Goal: Task Accomplishment & Management: Use online tool/utility

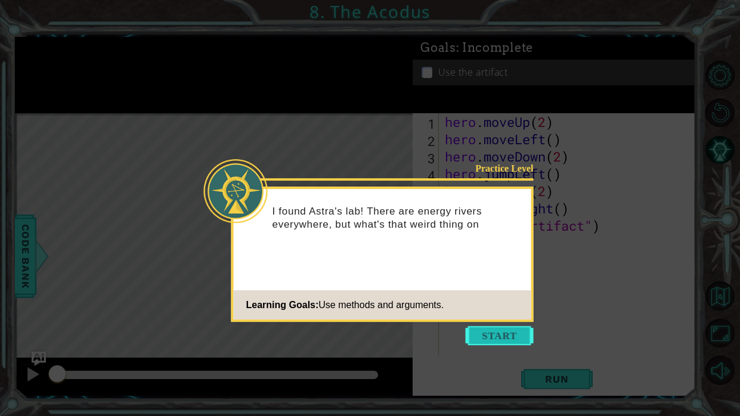
click at [509, 337] on button "Start" at bounding box center [500, 335] width 68 height 19
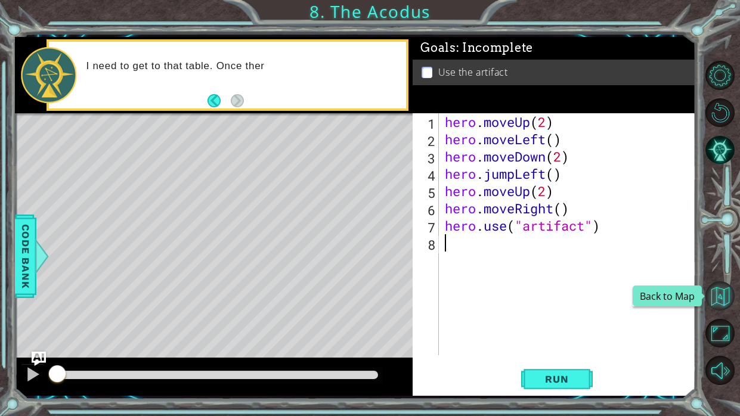
click at [709, 297] on button "Back to Map" at bounding box center [719, 295] width 29 height 29
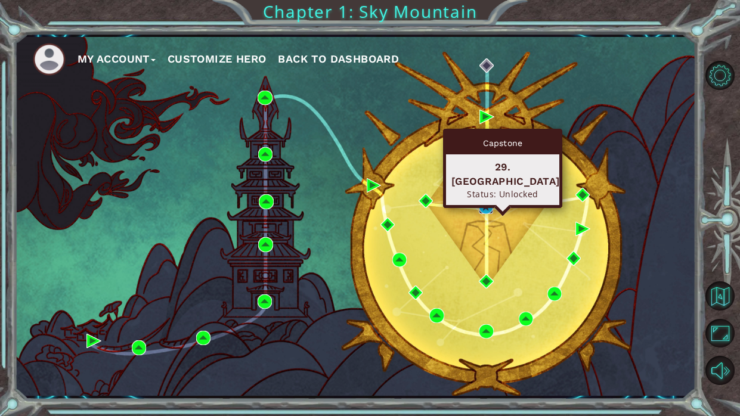
click at [484, 208] on img at bounding box center [486, 206] width 14 height 14
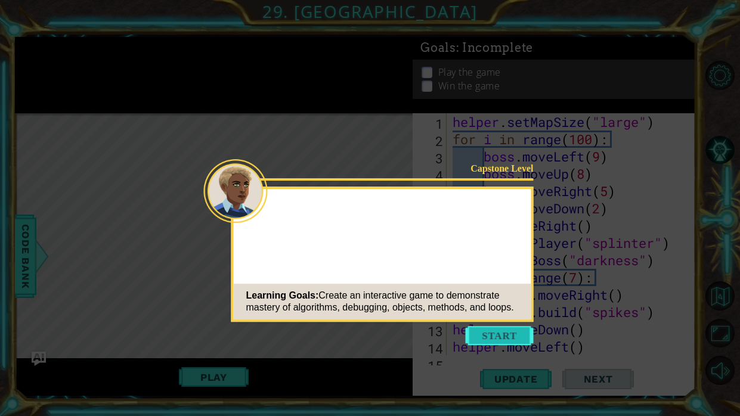
click at [484, 339] on button "Start" at bounding box center [500, 335] width 68 height 19
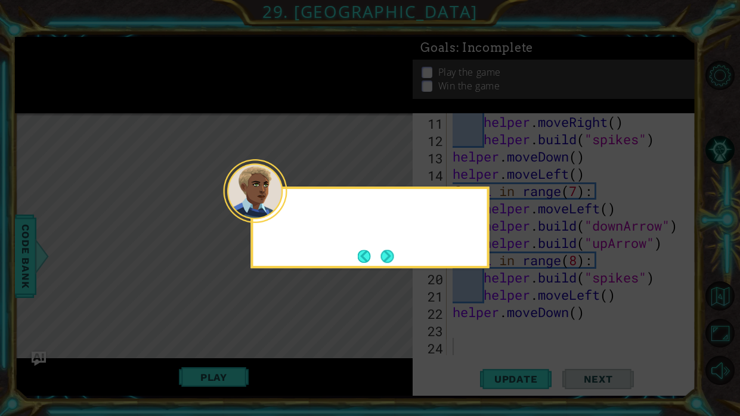
scroll to position [172, 0]
click at [390, 253] on button "Next" at bounding box center [386, 256] width 13 height 13
click at [393, 259] on button "Next" at bounding box center [386, 256] width 13 height 13
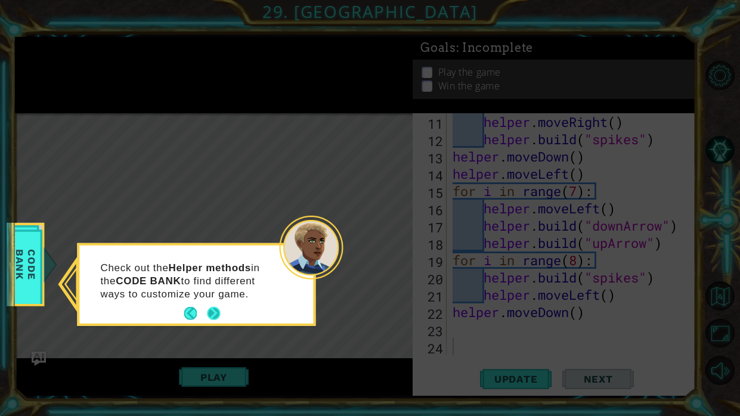
click at [216, 309] on button "Next" at bounding box center [213, 313] width 13 height 13
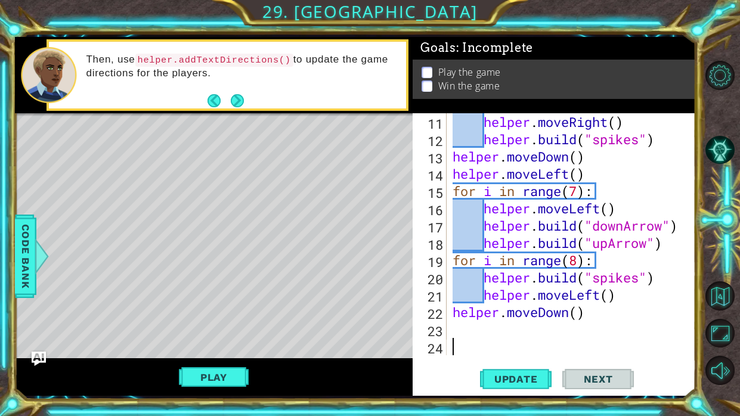
click at [627, 207] on div "helper . moveRight ( ) helper . build ( "spikes" ) helper . moveDown ( ) helper…" at bounding box center [574, 251] width 249 height 277
click at [682, 233] on div at bounding box center [687, 148] width 12 height 415
type textarea "[DOMAIN_NAME]("downArrow")"
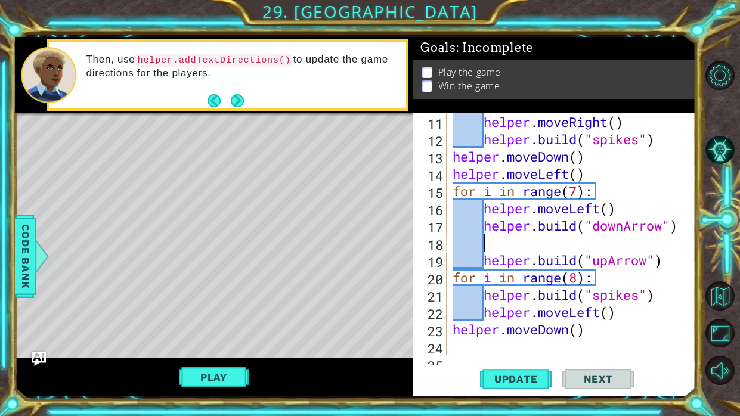
scroll to position [0, 1]
type textarea "M"
click at [519, 381] on span "Update" at bounding box center [515, 379] width 67 height 12
click at [624, 229] on div "helper . moveRight ( ) helper . build ( "spikes" ) helper . moveDown ( ) helper…" at bounding box center [574, 251] width 249 height 277
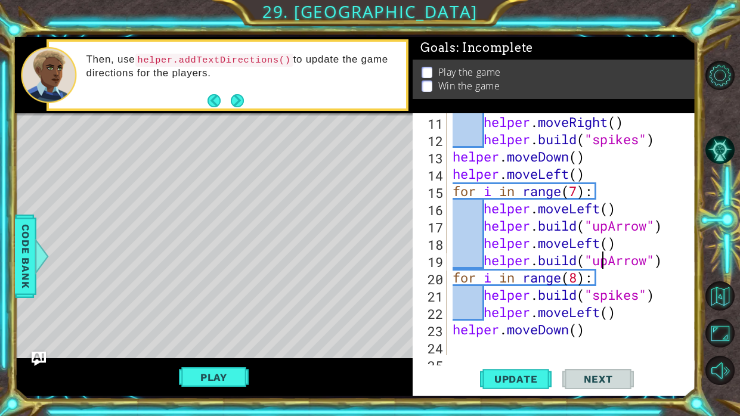
click at [603, 263] on div "helper . moveRight ( ) helper . build ( "spikes" ) helper . moveDown ( ) helper…" at bounding box center [574, 251] width 249 height 277
click at [613, 267] on div "helper . moveRight ( ) helper . build ( "spikes" ) helper . moveDown ( ) helper…" at bounding box center [574, 251] width 249 height 277
click at [500, 377] on span "Update" at bounding box center [515, 379] width 67 height 12
click at [577, 201] on div "helper . moveRight ( ) helper . build ( "spikes" ) helper . moveDown ( ) helper…" at bounding box center [574, 251] width 249 height 277
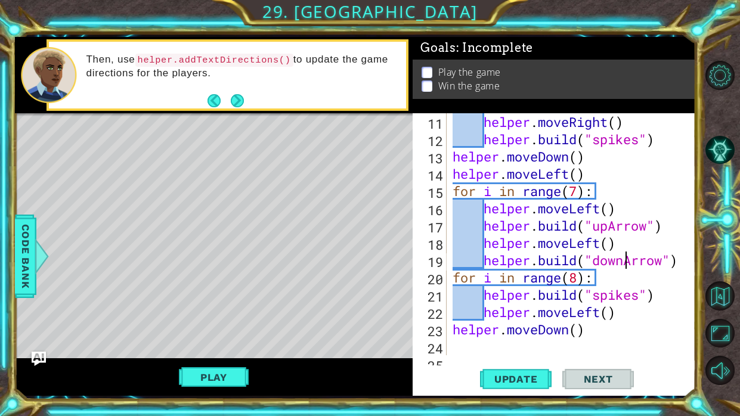
scroll to position [0, 7]
click at [576, 195] on div "helper . moveRight ( ) helper . build ( "spikes" ) helper . moveDown ( ) helper…" at bounding box center [574, 251] width 249 height 277
click at [539, 378] on span "Update" at bounding box center [515, 379] width 67 height 12
click at [584, 175] on div "helper . moveRight ( ) helper . build ( "spikes" ) helper . moveDown ( ) helper…" at bounding box center [574, 251] width 249 height 277
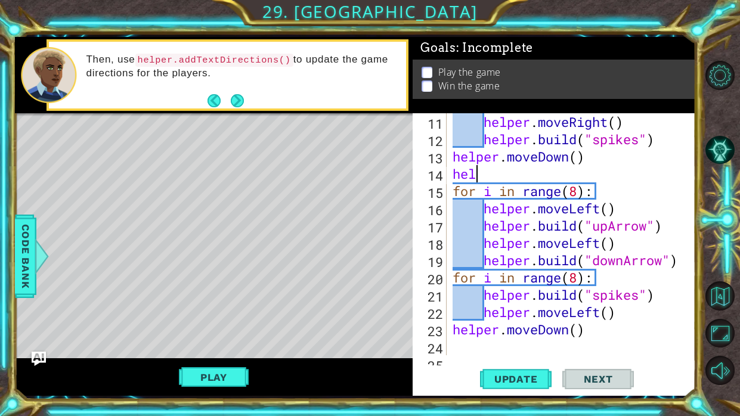
scroll to position [0, 0]
type textarea "h"
click at [516, 375] on span "Update" at bounding box center [515, 379] width 67 height 12
click at [609, 229] on div "helper . moveRight ( ) helper . build ( "spikes" ) helper . moveDown ( ) for i …" at bounding box center [574, 251] width 249 height 277
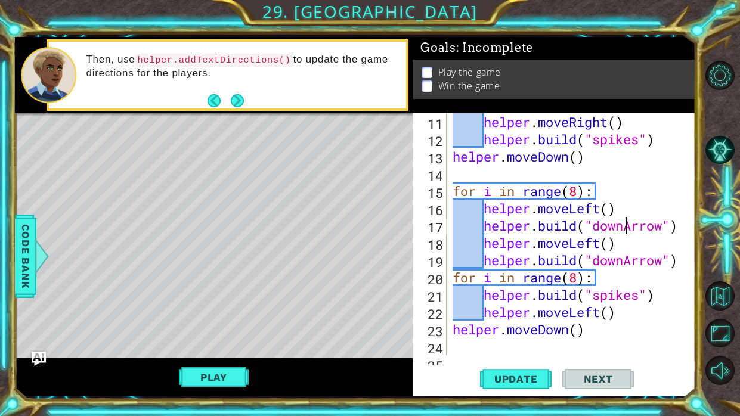
click at [626, 264] on div "helper . moveRight ( ) helper . build ( "spikes" ) helper . moveDown ( ) for i …" at bounding box center [574, 251] width 249 height 277
click at [516, 370] on button "Update" at bounding box center [516, 379] width 72 height 28
click at [30, 230] on span "Code Bank" at bounding box center [25, 256] width 19 height 73
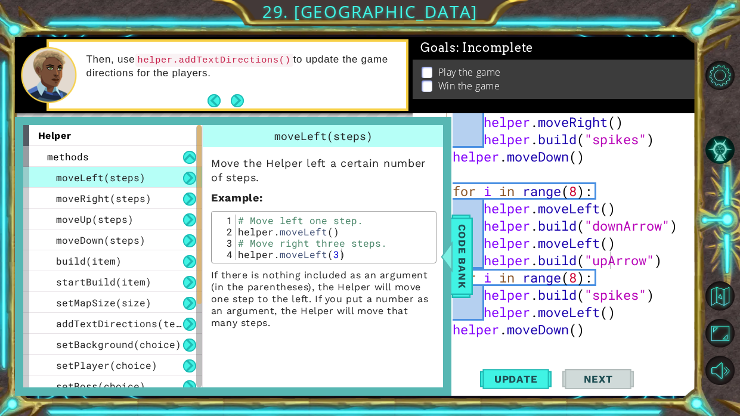
click at [681, 229] on div at bounding box center [687, 157] width 12 height 432
type textarea "for i in range(8):"
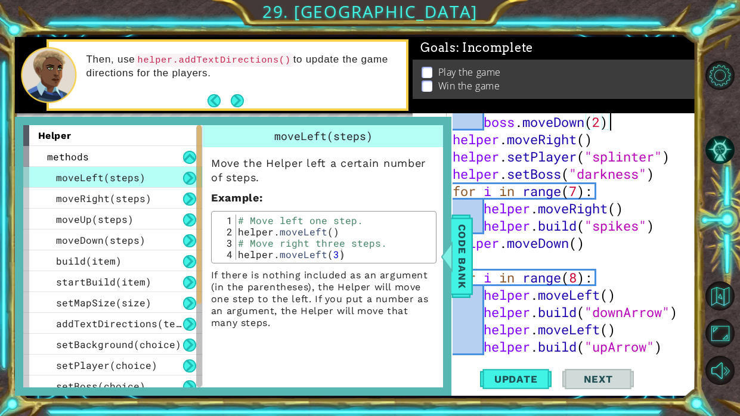
scroll to position [69, 0]
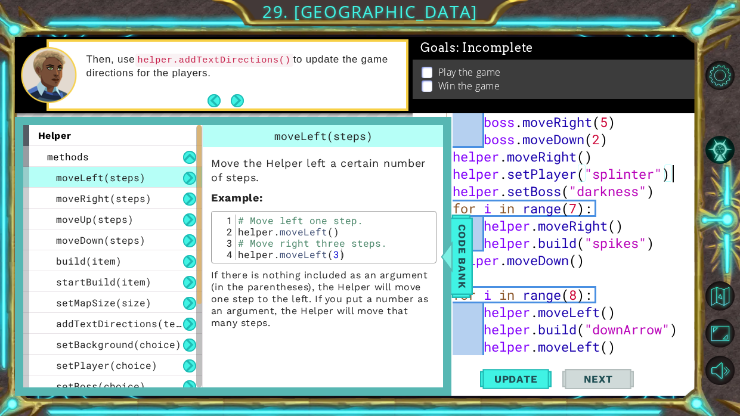
click at [659, 184] on div "boss . moveRight ( 5 ) boss . moveDown ( 2 ) helper . moveRight ( ) helper . se…" at bounding box center [574, 251] width 249 height 277
click at [656, 179] on div "boss . moveRight ( 5 ) boss . moveDown ( 2 ) helper . moveRight ( ) helper . se…" at bounding box center [574, 251] width 249 height 277
click at [464, 278] on span "Code Bank" at bounding box center [461, 256] width 19 height 73
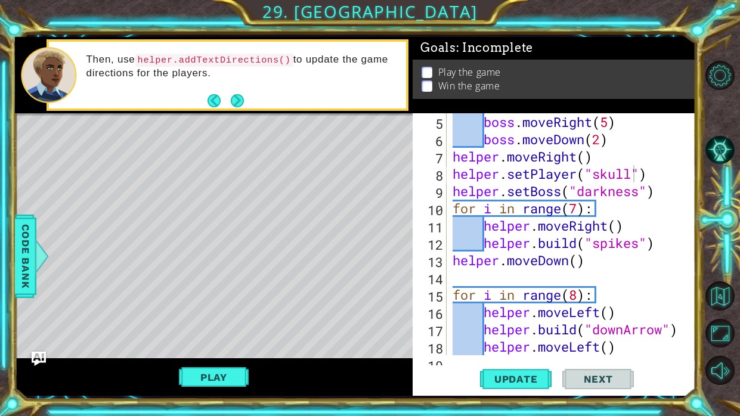
click at [661, 187] on div "boss . moveRight ( 5 ) boss . moveDown ( 2 ) helper . moveRight ( ) helper . se…" at bounding box center [574, 251] width 249 height 277
type textarea "helper.moveDown()"
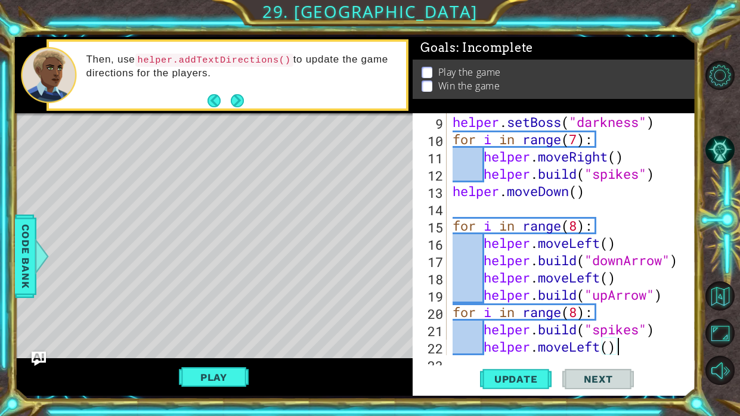
type textarea "helper.moveDown()"
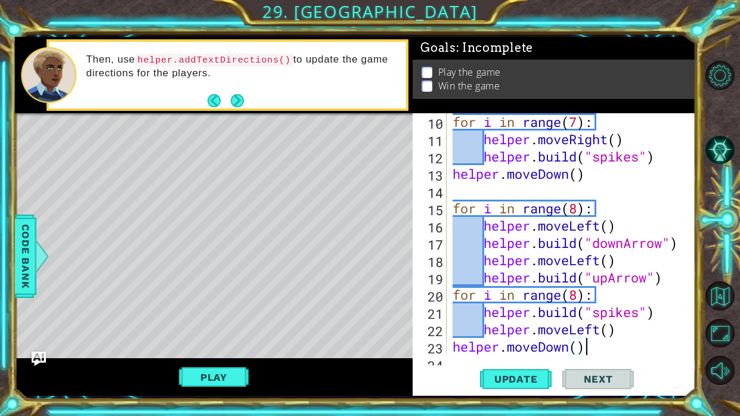
scroll to position [172, 0]
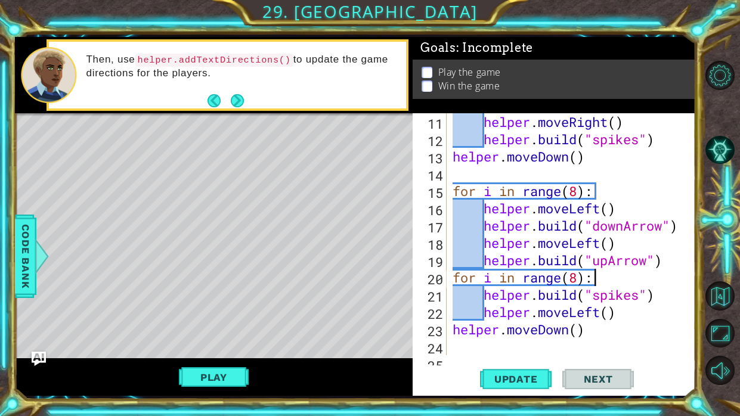
type textarea "[DOMAIN_NAME]("upArrow")"
click at [576, 178] on div "helper . moveRight ( ) helper . build ( "spikes" ) helper . moveDown ( ) for i …" at bounding box center [574, 251] width 249 height 277
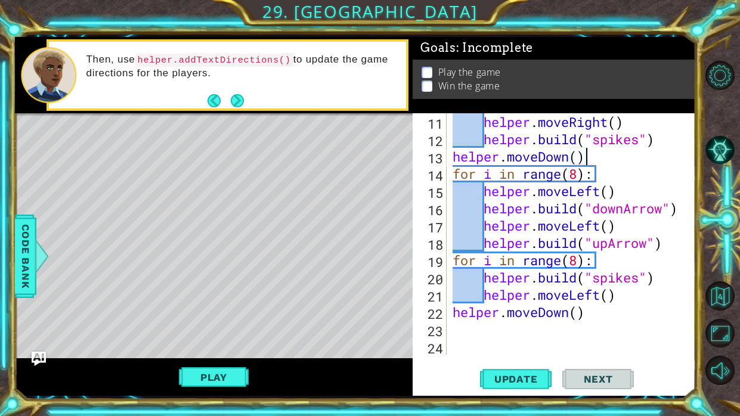
click at [664, 247] on div "helper . moveRight ( ) helper . build ( "spikes" ) helper . moveDown ( ) for i …" at bounding box center [574, 251] width 249 height 277
type textarea "[DOMAIN_NAME]("upArrow")"
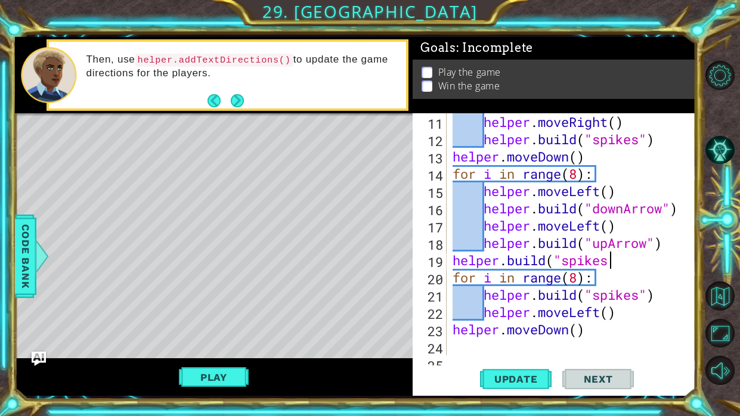
scroll to position [0, 7]
click at [600, 314] on div "helper . moveRight ( ) helper . build ( "spikes" ) helper . moveDown ( ) for i …" at bounding box center [574, 251] width 249 height 277
click at [536, 369] on button "Update" at bounding box center [516, 379] width 72 height 28
click at [538, 393] on div "helper.moveLeft() 11 12 13 14 15 16 17 18 19 20 21 22 23 24 25 helper . moveRig…" at bounding box center [553, 254] width 283 height 283
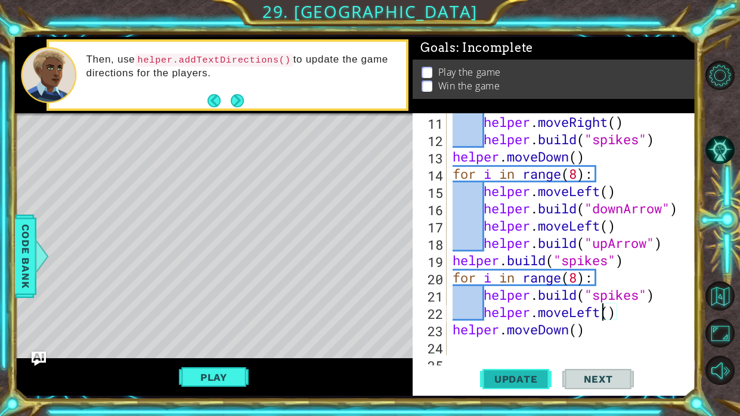
click at [537, 384] on span "Update" at bounding box center [515, 379] width 67 height 12
click at [646, 260] on div "helper . moveRight ( ) helper . build ( "spikes" ) helper . moveDown ( ) for i …" at bounding box center [574, 251] width 249 height 277
type textarea "[DOMAIN_NAME]("spikes")"
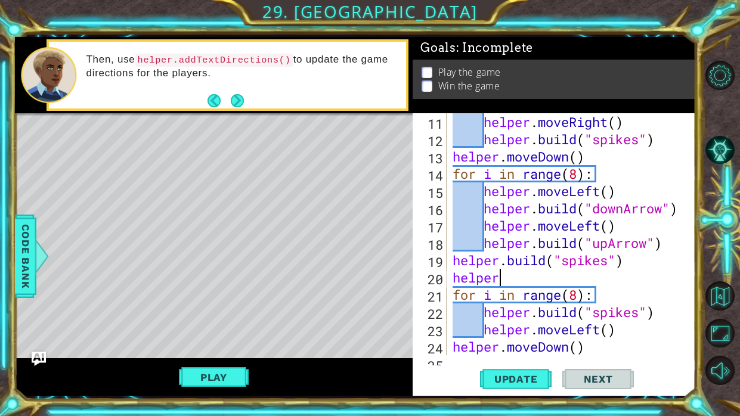
scroll to position [0, 1]
click at [613, 340] on div "helper . moveRight ( ) helper . build ( "spikes" ) helper . moveDown ( ) for i …" at bounding box center [574, 251] width 249 height 277
type textarea "h"
click at [575, 274] on div "helper . moveRight ( ) helper . build ( "spikes" ) helper . moveDown ( ) for i …" at bounding box center [574, 251] width 249 height 277
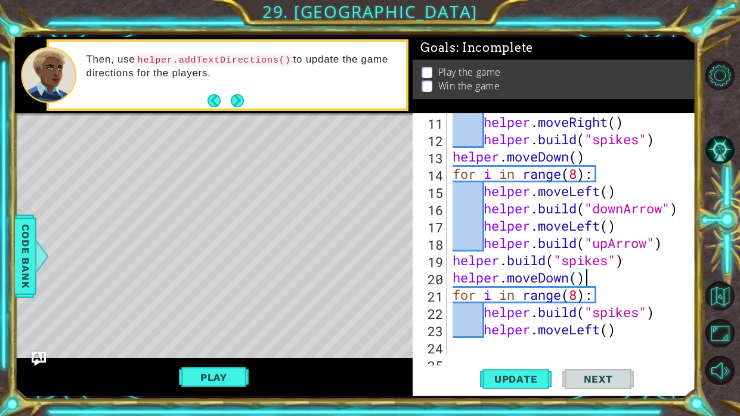
scroll to position [0, 5]
click at [541, 377] on span "Update" at bounding box center [515, 379] width 67 height 12
click at [658, 318] on div "helper . moveRight ( ) helper . build ( "spikes" ) helper . moveDown ( ) for i …" at bounding box center [574, 251] width 249 height 277
click at [644, 337] on div "helper . moveRight ( ) helper . build ( "spikes" ) helper . moveDown ( ) for i …" at bounding box center [574, 251] width 249 height 277
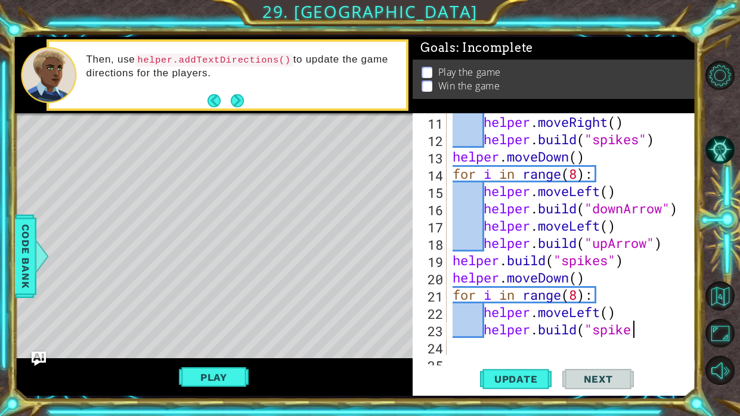
scroll to position [0, 8]
type textarea "[DOMAIN_NAME]("spikes")"
click at [538, 370] on button "Update" at bounding box center [516, 379] width 72 height 28
click at [626, 266] on div "helper . moveRight ( ) helper . build ( "spikes" ) helper . moveDown ( ) for i …" at bounding box center [574, 251] width 249 height 277
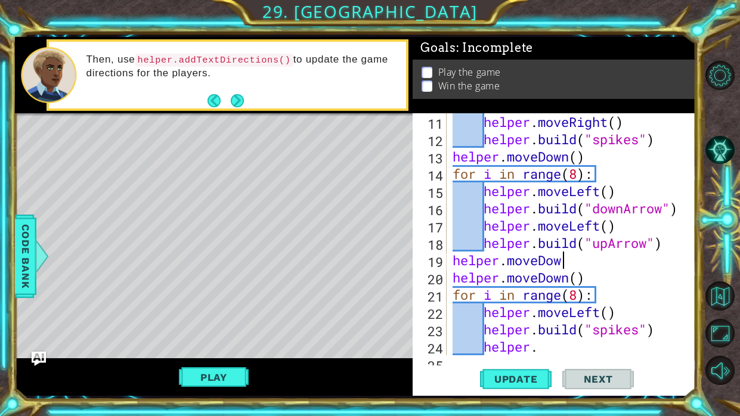
scroll to position [0, 5]
click at [585, 278] on div "helper . moveRight ( ) helper . build ( "spikes" ) helper . moveDown ( ) for i …" at bounding box center [574, 251] width 249 height 277
click at [591, 265] on div "helper . moveRight ( ) helper . build ( "spikes" ) helper . moveDown ( ) for i …" at bounding box center [574, 251] width 249 height 277
click at [587, 274] on div "helper . moveRight ( ) helper . build ( "spikes" ) helper . moveDown ( ) for i …" at bounding box center [574, 251] width 249 height 277
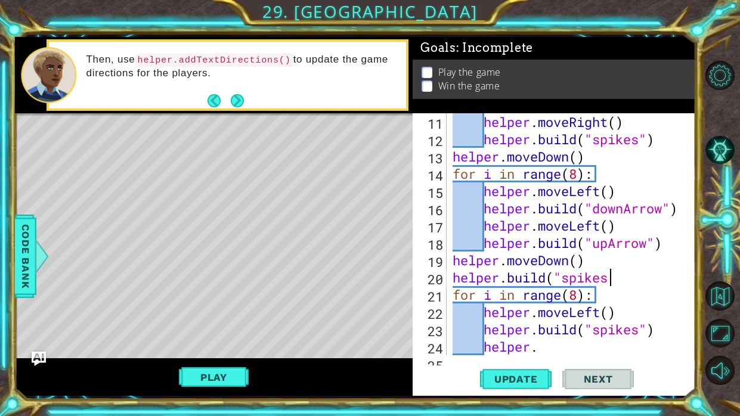
scroll to position [0, 7]
click at [525, 377] on span "Update" at bounding box center [515, 379] width 67 height 12
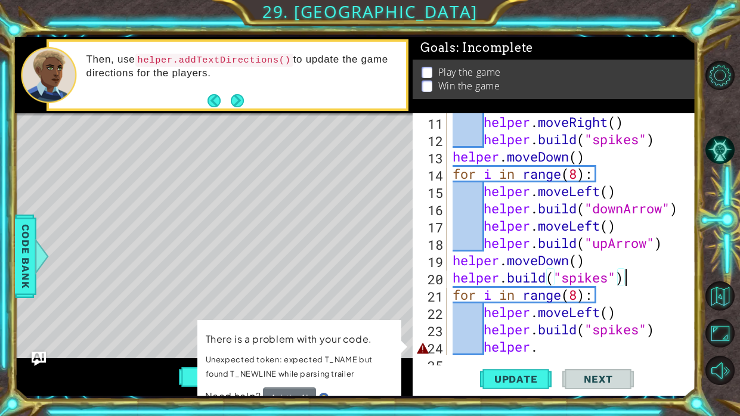
click at [535, 346] on div "helper . moveRight ( ) helper . build ( "spikes" ) helper . moveDown ( ) for i …" at bounding box center [574, 251] width 249 height 277
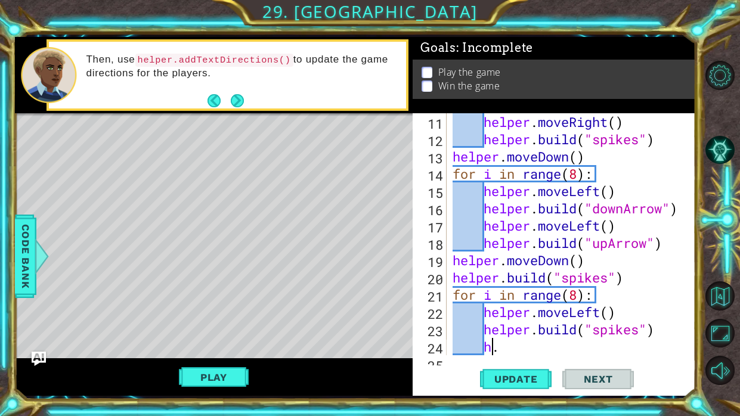
type textarea "."
click at [533, 347] on div "helper . moveRight ( ) helper . build ( "spikes" ) helper . moveDown ( ) for i …" at bounding box center [574, 251] width 249 height 277
click at [517, 373] on span "Update" at bounding box center [515, 379] width 67 height 12
click at [578, 170] on div "helper . moveRight ( ) helper . build ( "spikes" ) helper . moveDown ( ) for i …" at bounding box center [574, 251] width 249 height 277
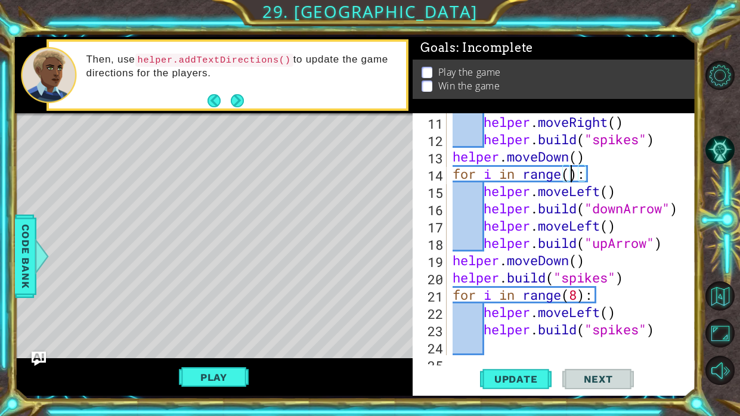
scroll to position [0, 5]
type textarea "for i in range(7):"
click at [533, 382] on span "Update" at bounding box center [515, 379] width 67 height 12
click at [656, 344] on div "helper . moveRight ( ) helper . build ( "spikes" ) helper . moveDown ( ) for i …" at bounding box center [574, 251] width 249 height 277
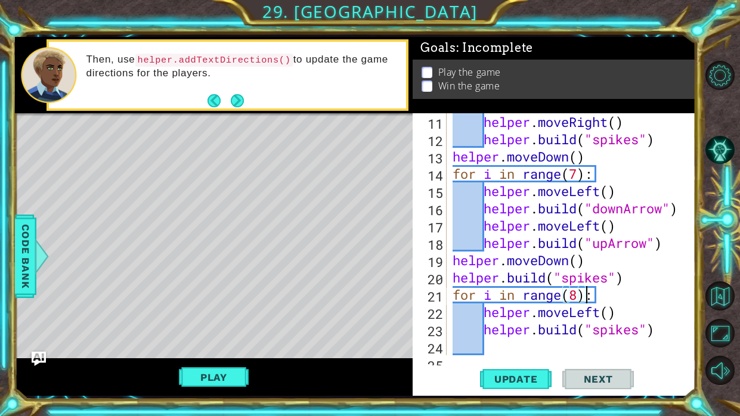
click at [582, 299] on div "helper . moveRight ( ) helper . build ( "spikes" ) helper . moveDown ( ) for i …" at bounding box center [574, 251] width 249 height 277
click at [530, 374] on span "Update" at bounding box center [515, 379] width 67 height 12
click at [662, 334] on div "helper . moveRight ( ) helper . build ( "spikes" ) helper . moveDown ( ) for i …" at bounding box center [574, 251] width 249 height 277
type textarea "[DOMAIN_NAME]("spikes")"
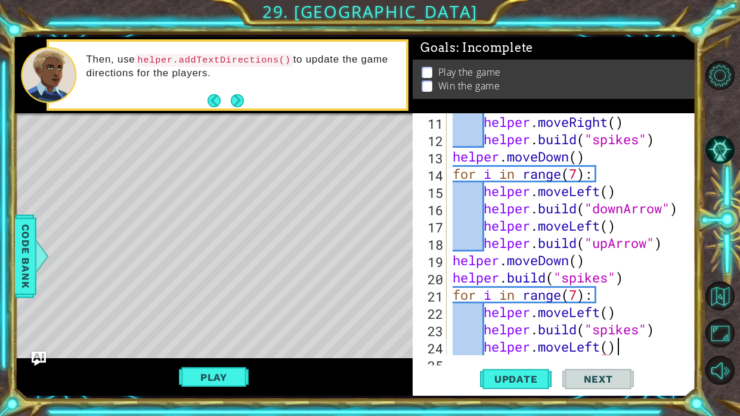
scroll to position [0, 7]
click at [531, 378] on span "Update" at bounding box center [515, 379] width 67 height 12
click at [413, 309] on div "helper.moveLeft() 11 12 13 14 15 16 17 18 19 20 21 22 23 24 25 helper . moveRig…" at bounding box center [552, 234] width 280 height 242
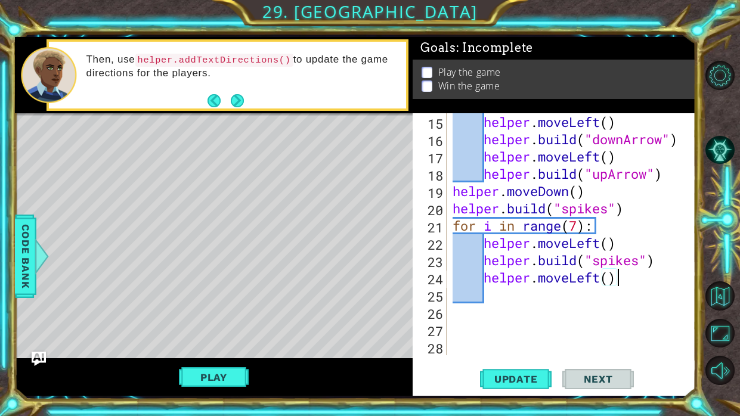
scroll to position [242, 0]
type textarea "h"
click at [597, 239] on div "helper . moveLeft ( ) helper . build ( "downArrow" ) helper . moveLeft ( ) help…" at bounding box center [574, 251] width 249 height 277
click at [598, 240] on div "helper . moveLeft ( ) helper . build ( "downArrow" ) helper . moveLeft ( ) help…" at bounding box center [574, 251] width 249 height 277
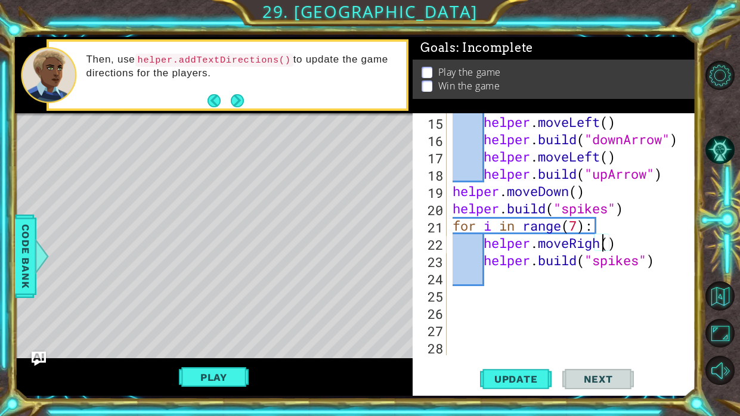
scroll to position [0, 7]
type textarea "helper.moveRight()"
click at [512, 377] on span "Update" at bounding box center [515, 379] width 67 height 12
click at [529, 302] on div "helper . moveLeft ( ) helper . build ( "downArrow" ) helper . moveLeft ( ) help…" at bounding box center [574, 251] width 249 height 277
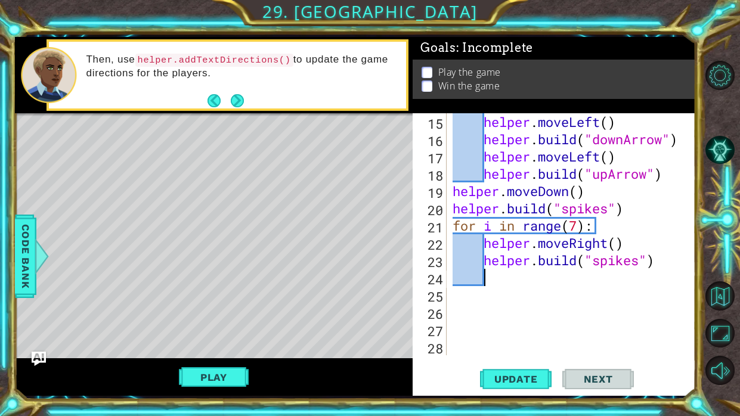
click at [533, 281] on div "helper . moveLeft ( ) helper . build ( "downArrow" ) helper . moveLeft ( ) help…" at bounding box center [574, 251] width 249 height 277
click at [739, 185] on div at bounding box center [722, 223] width 33 height 108
click at [677, 279] on div "helper . moveLeft ( ) helper . build ( "downArrow" ) helper . moveLeft ( ) help…" at bounding box center [574, 251] width 249 height 277
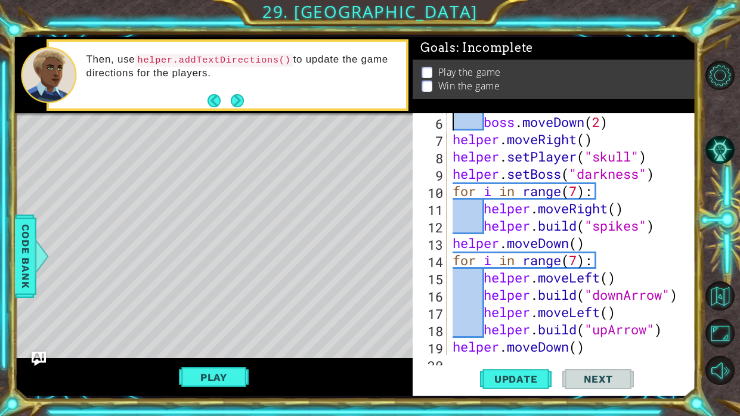
scroll to position [86, 0]
click at [581, 190] on div "boss . moveDown ( 2 ) helper . moveRight ( ) helper . setPlayer ( "skull" ) hel…" at bounding box center [574, 251] width 249 height 277
click at [505, 377] on span "Update" at bounding box center [515, 379] width 67 height 12
click at [228, 366] on button "Play" at bounding box center [214, 377] width 70 height 23
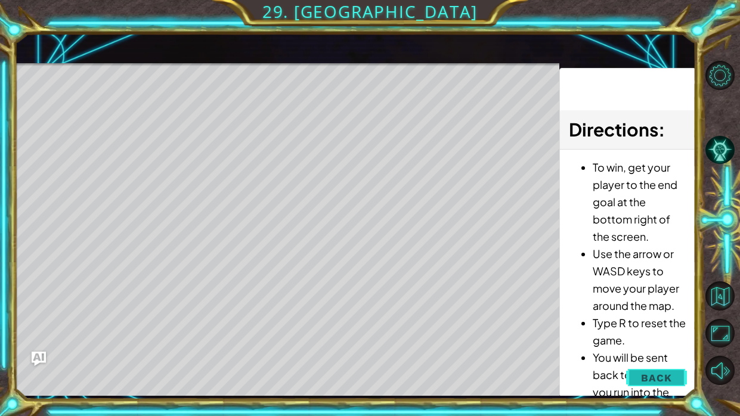
click at [663, 374] on span "Back" at bounding box center [656, 378] width 30 height 12
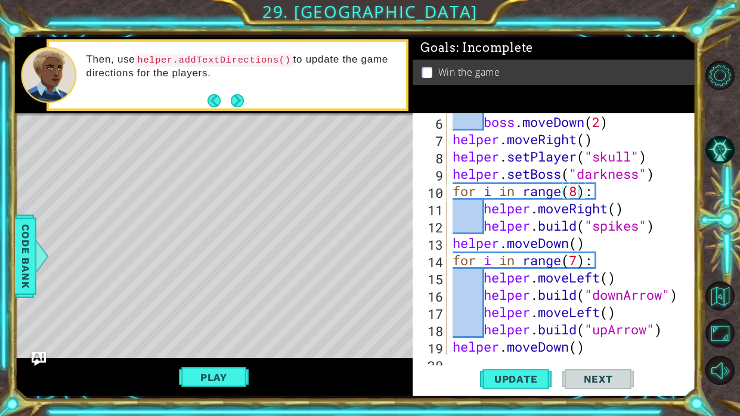
click at [659, 169] on div "boss . moveDown ( 2 ) helper . moveRight ( ) helper . setPlayer ( "skull" ) hel…" at bounding box center [574, 251] width 249 height 277
type textarea "helper.setBoss("darkness")"
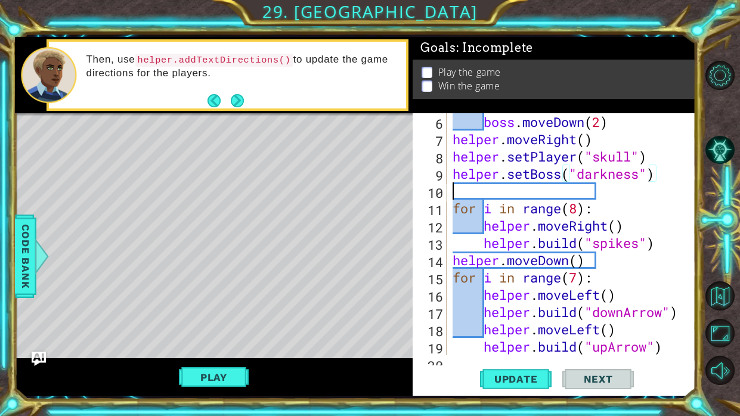
scroll to position [0, 0]
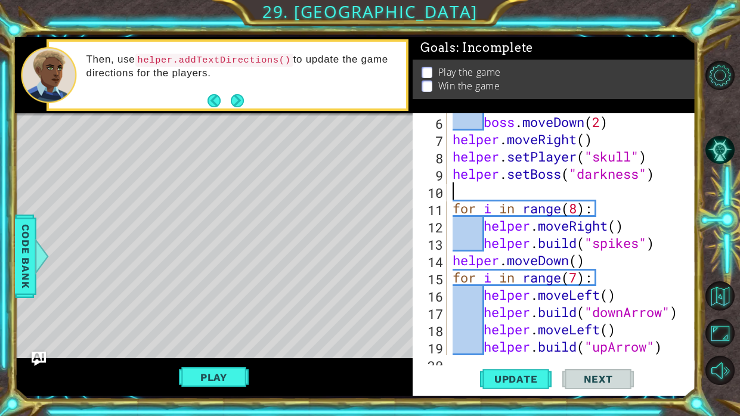
type textarea "m"
type textarea "helper.moveRight()gg"
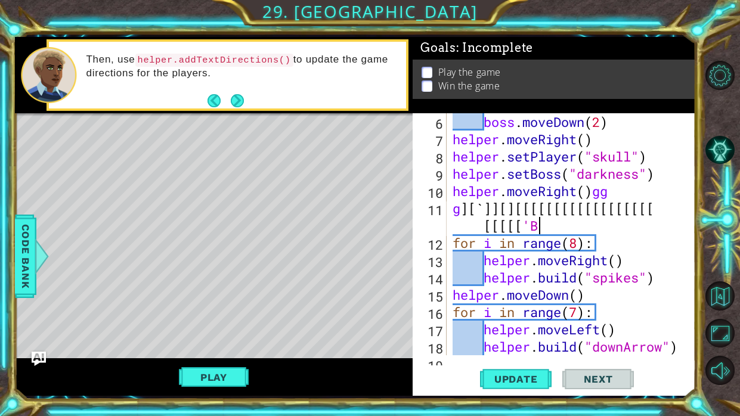
scroll to position [0, 13]
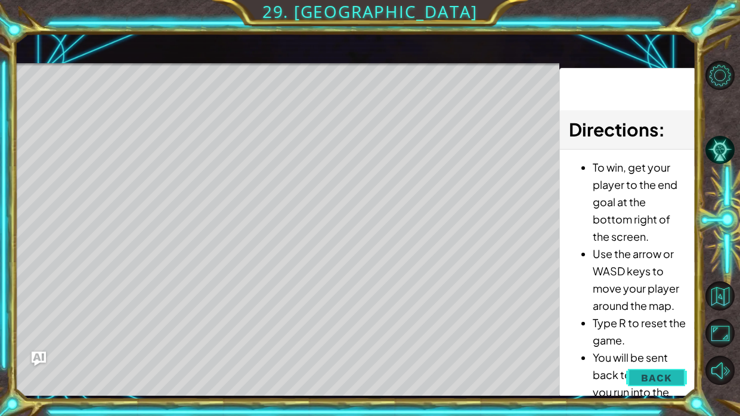
click at [651, 371] on button "Back" at bounding box center [656, 378] width 60 height 24
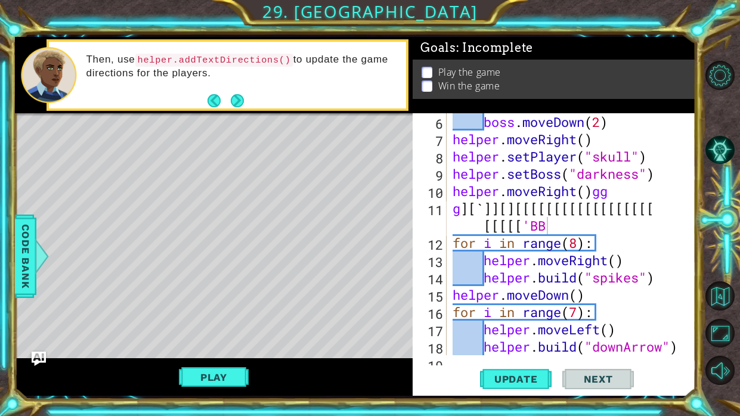
click at [602, 219] on div "boss . moveDown ( 2 ) helper . moveRight ( ) helper . setPlayer ( "skull" ) hel…" at bounding box center [574, 251] width 249 height 277
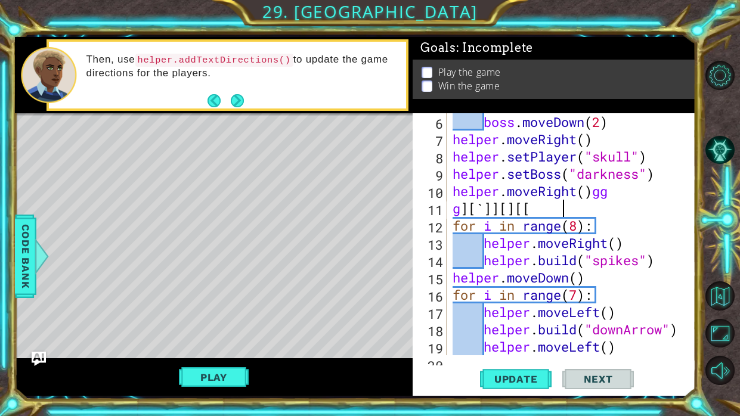
scroll to position [0, 3]
type textarea "g"
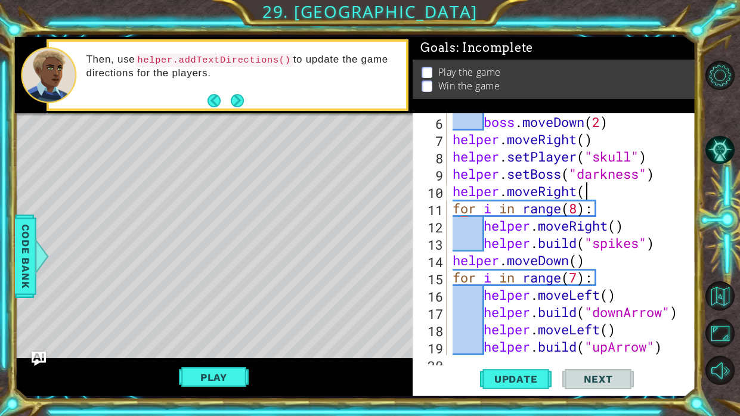
scroll to position [0, 0]
type textarea "helper.moveRight()"
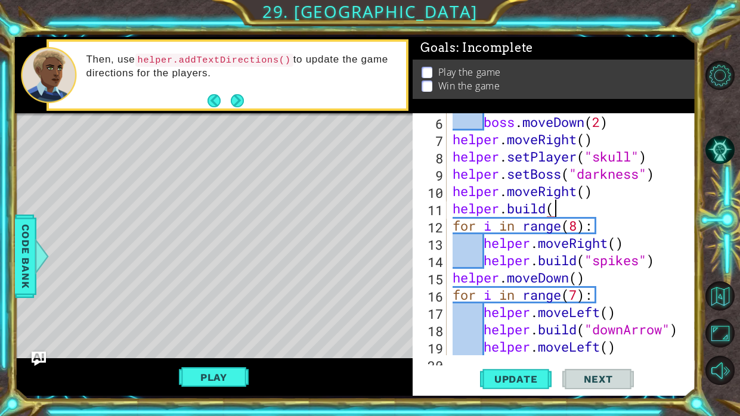
scroll to position [0, 4]
type textarea "[DOMAIN_NAME](""
click at [15, 246] on div "Code Bank" at bounding box center [25, 256] width 21 height 83
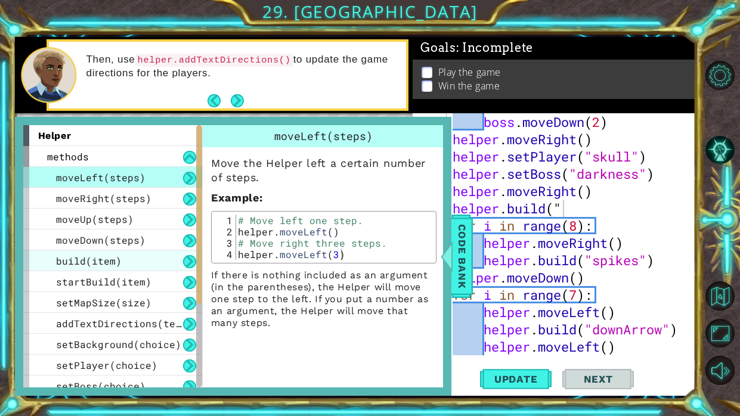
click at [162, 254] on div "build(item)" at bounding box center [112, 260] width 179 height 21
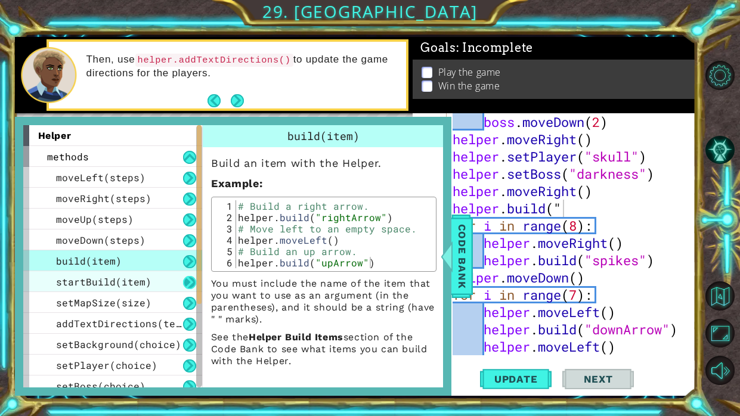
click at [165, 273] on div "startBuild(item)" at bounding box center [112, 281] width 179 height 21
click at [198, 216] on div at bounding box center [199, 214] width 5 height 179
click at [196, 244] on div at bounding box center [199, 256] width 6 height 262
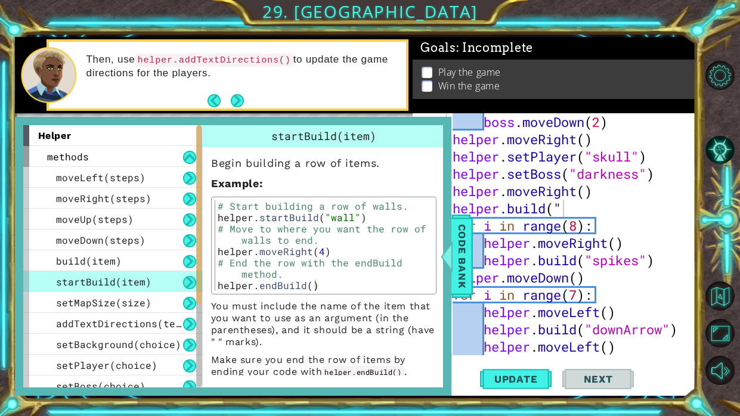
click at [257, 250] on div "# Start building a row of walls. helper . startBuild ( "wall" ) # Move to where…" at bounding box center [324, 256] width 218 height 113
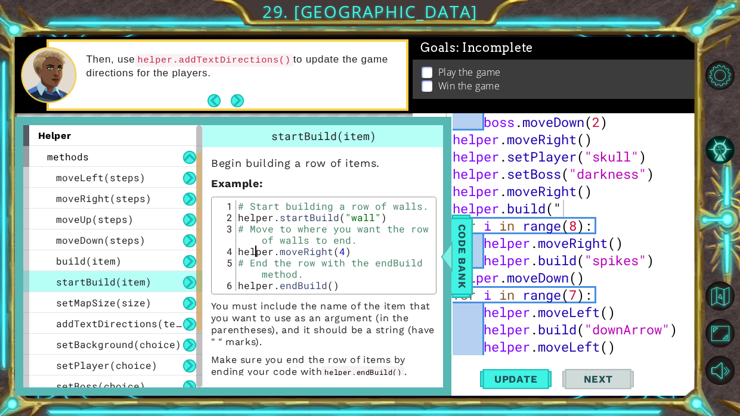
scroll to position [50, 0]
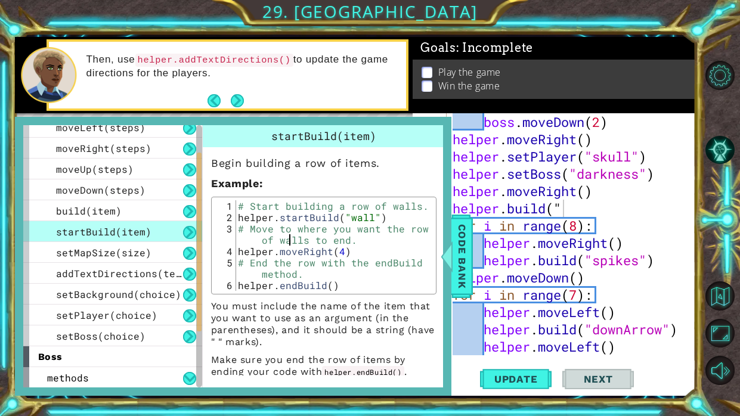
click at [292, 238] on div "# Start building a row of walls. helper . startBuild ( "wall" ) # Move to where…" at bounding box center [333, 256] width 197 height 113
type textarea "# Move to where you want the row of walls to end."
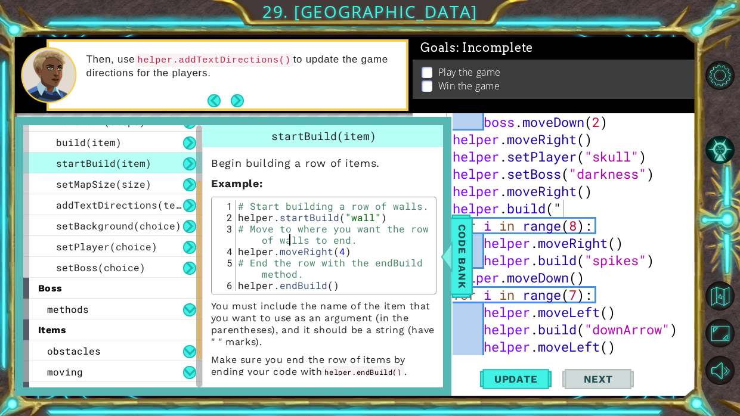
scroll to position [154, 0]
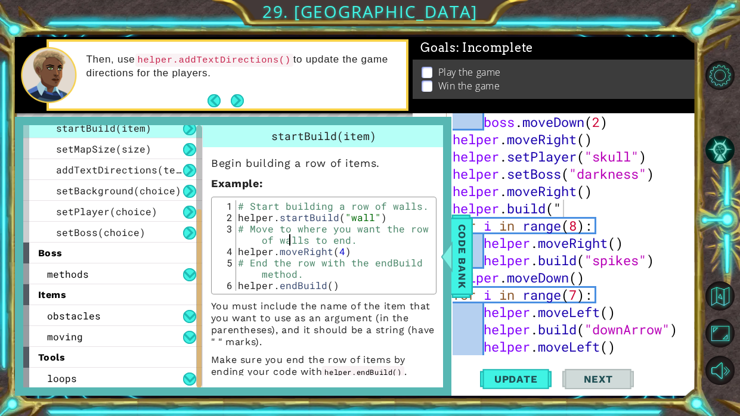
drag, startPoint x: 200, startPoint y: 267, endPoint x: 201, endPoint y: 343, distance: 76.3
click at [201, 343] on div at bounding box center [199, 298] width 5 height 179
click at [179, 316] on div "obstacles" at bounding box center [112, 315] width 179 height 21
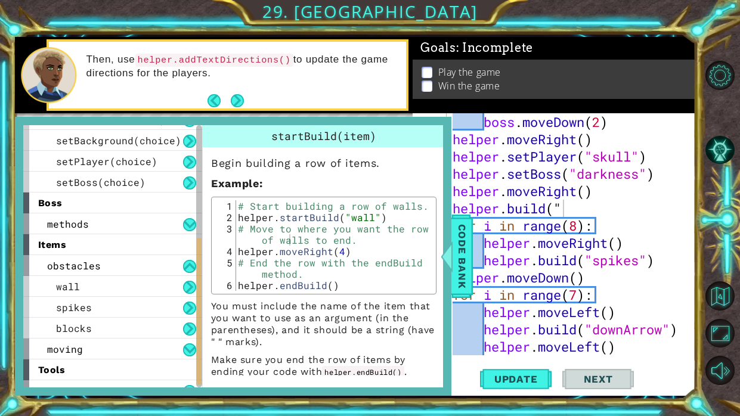
scroll to position [217, 0]
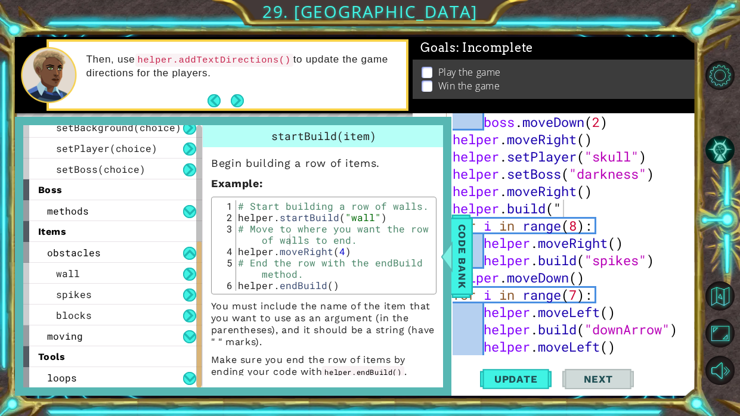
drag, startPoint x: 199, startPoint y: 305, endPoint x: 198, endPoint y: 362, distance: 57.2
click at [198, 362] on div at bounding box center [199, 314] width 5 height 147
click at [170, 271] on div "wall" at bounding box center [112, 273] width 179 height 21
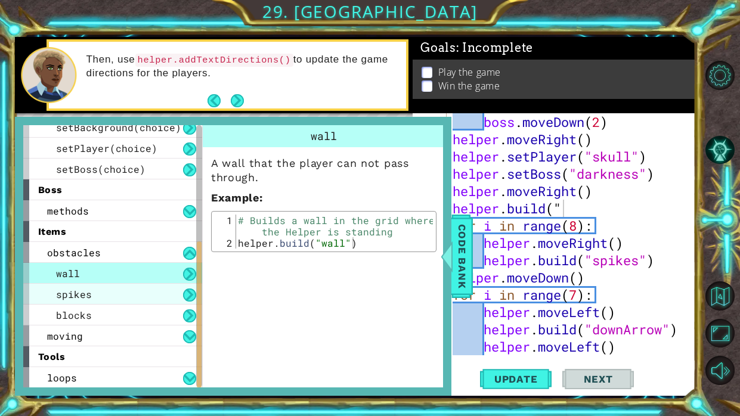
click at [182, 295] on div "spikes" at bounding box center [112, 294] width 179 height 21
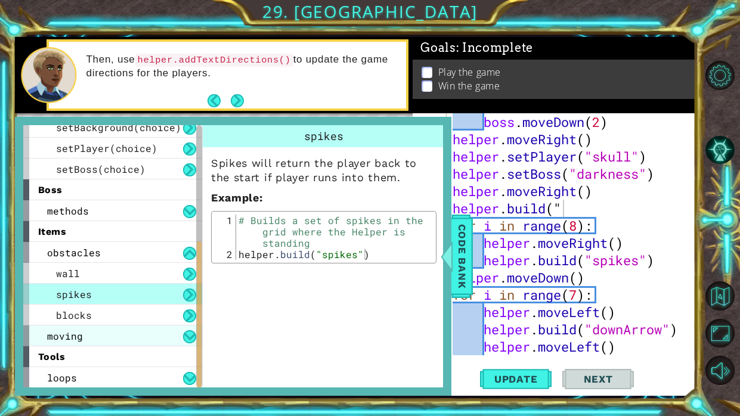
click at [139, 337] on div "moving" at bounding box center [112, 335] width 179 height 21
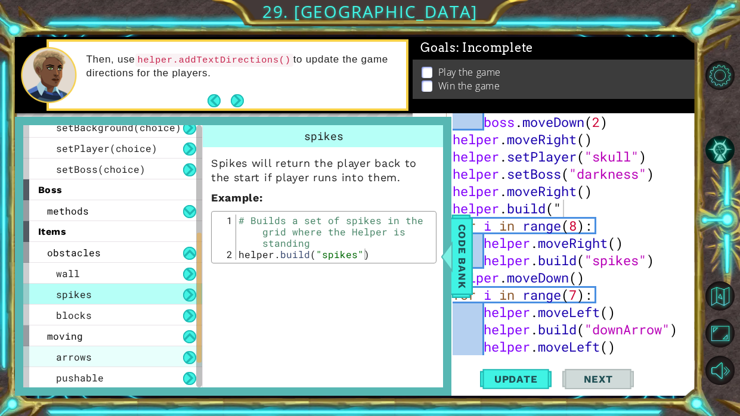
click at [107, 358] on div "arrows" at bounding box center [112, 356] width 179 height 21
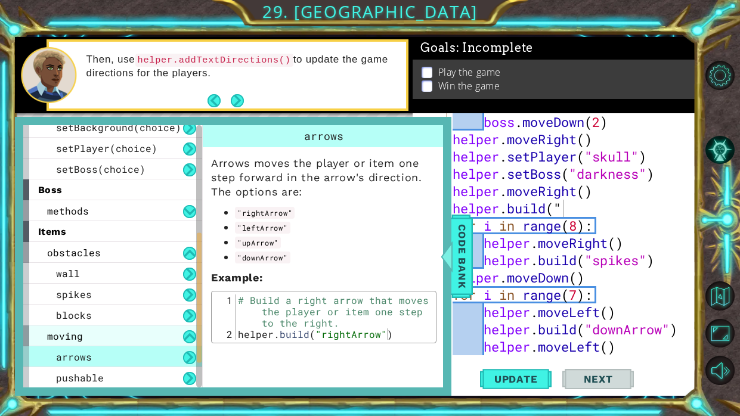
click at [128, 332] on div "moving" at bounding box center [112, 335] width 179 height 21
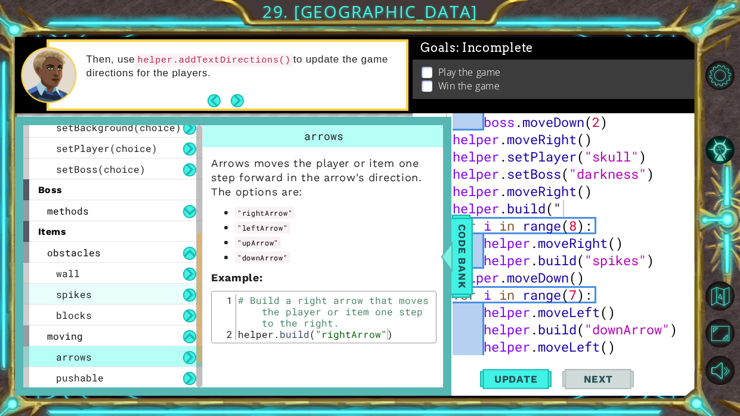
click at [172, 340] on div "moving" at bounding box center [112, 335] width 179 height 21
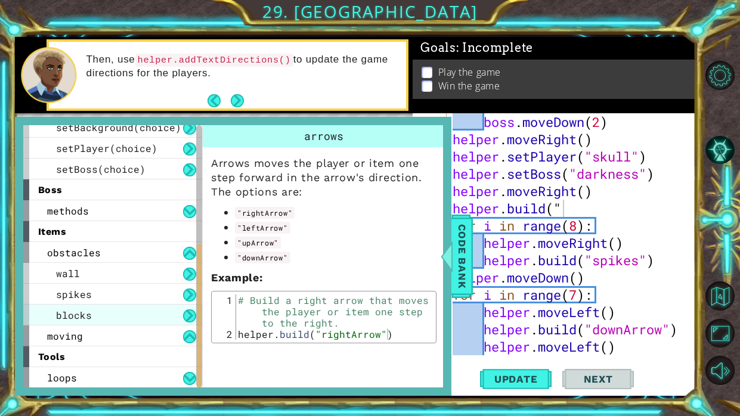
click at [153, 311] on div "blocks" at bounding box center [112, 315] width 179 height 21
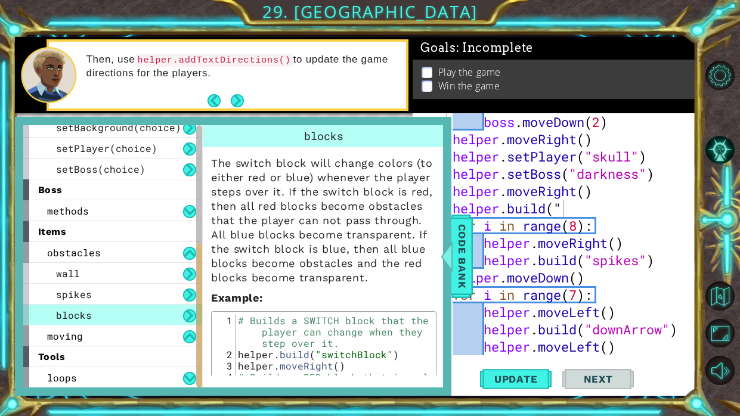
click at [585, 216] on div "boss . moveDown ( 2 ) helper . moveRight ( ) helper . setPlayer ( "skull" ) hel…" at bounding box center [574, 251] width 249 height 277
drag, startPoint x: 198, startPoint y: 259, endPoint x: 185, endPoint y: 299, distance: 41.5
click at [185, 299] on div "helper methods moveLeft(steps) moveRight(steps) moveUp(steps) moveDown(steps) b…" at bounding box center [112, 256] width 179 height 262
click at [674, 234] on div "boss . moveDown ( 2 ) helper . moveRight ( ) helper . setPlayer ( "skull" ) hel…" at bounding box center [574, 251] width 249 height 277
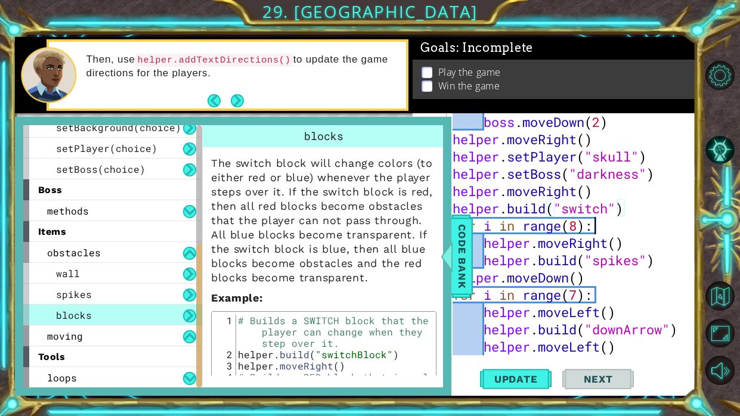
scroll to position [0, 5]
click at [675, 234] on div "boss . moveDown ( 2 ) helper . moveRight ( ) helper . setPlayer ( "skull" ) hel…" at bounding box center [574, 251] width 249 height 277
click at [463, 244] on span "Code Bank" at bounding box center [461, 256] width 19 height 73
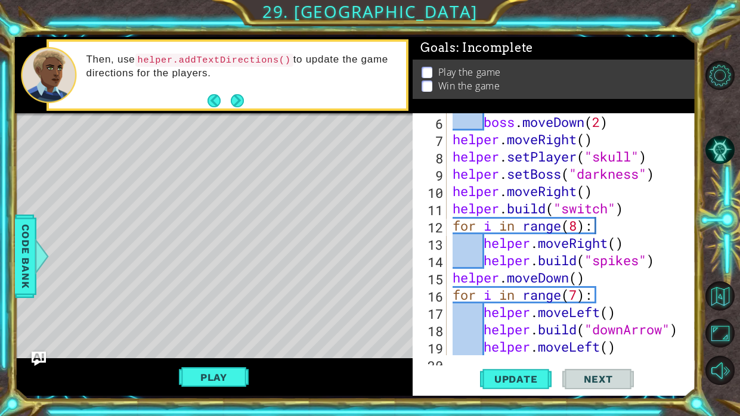
click at [672, 256] on div "boss . moveDown ( 2 ) helper . moveRight ( ) helper . setPlayer ( "skull" ) hel…" at bounding box center [574, 251] width 249 height 277
click at [542, 372] on button "Update" at bounding box center [516, 379] width 72 height 28
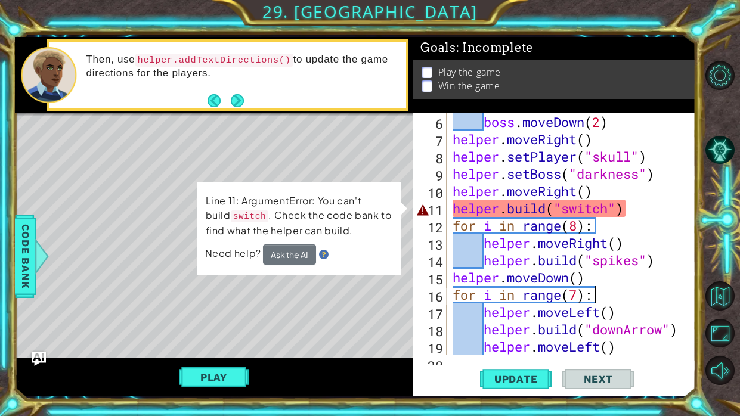
click at [607, 206] on div "boss . moveDown ( 2 ) helper . moveRight ( ) helper . setPlayer ( "skull" ) hel…" at bounding box center [574, 251] width 249 height 277
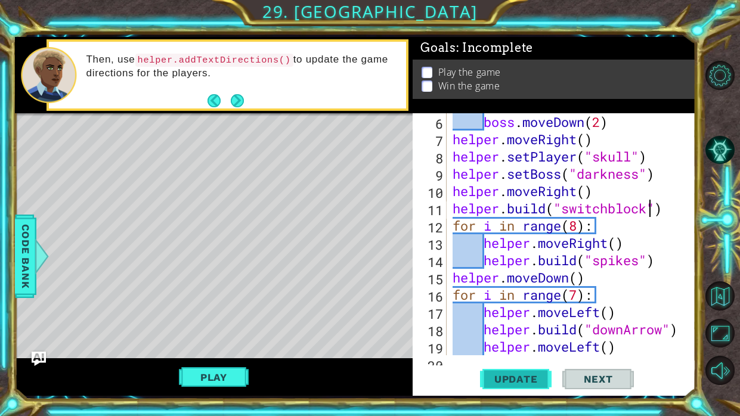
click at [513, 374] on span "Update" at bounding box center [515, 379] width 67 height 12
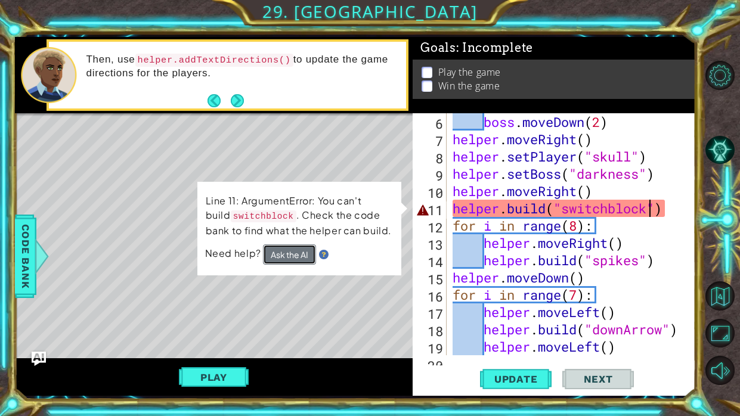
click at [294, 253] on button "Ask the AI" at bounding box center [289, 254] width 53 height 21
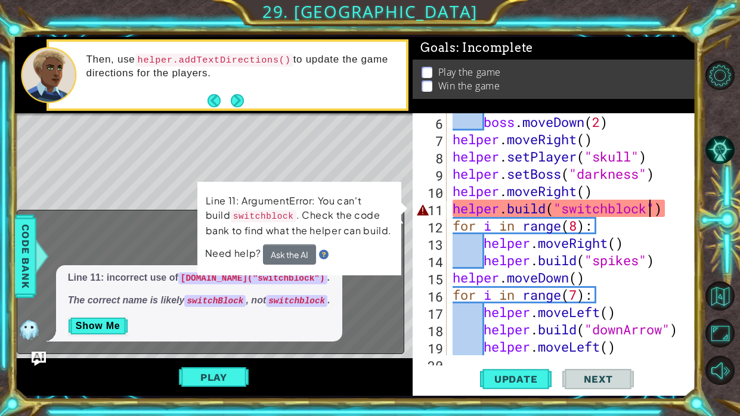
click at [616, 210] on div "boss . moveDown ( 2 ) helper . moveRight ( ) helper . setPlayer ( "skull" ) hel…" at bounding box center [574, 251] width 249 height 277
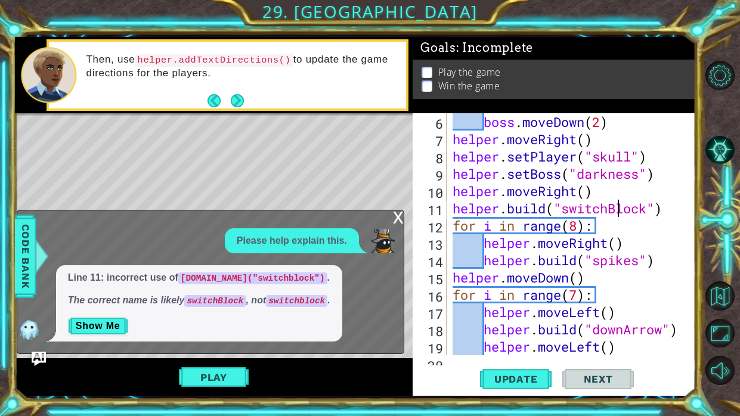
scroll to position [0, 7]
click at [540, 380] on span "Update" at bounding box center [515, 379] width 67 height 12
click at [396, 218] on div "x" at bounding box center [398, 216] width 11 height 12
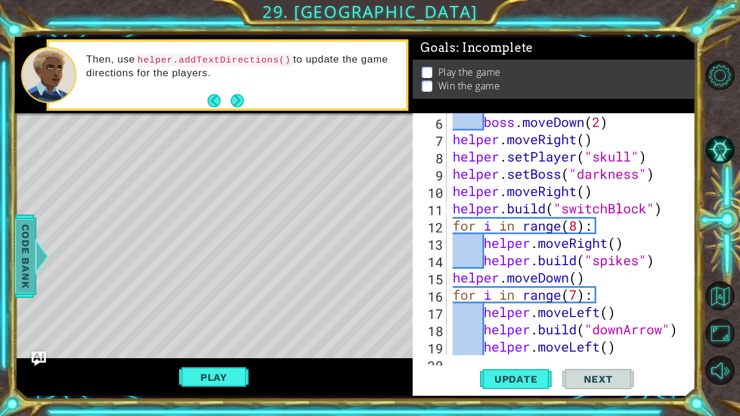
click at [26, 259] on span "Code Bank" at bounding box center [25, 256] width 19 height 73
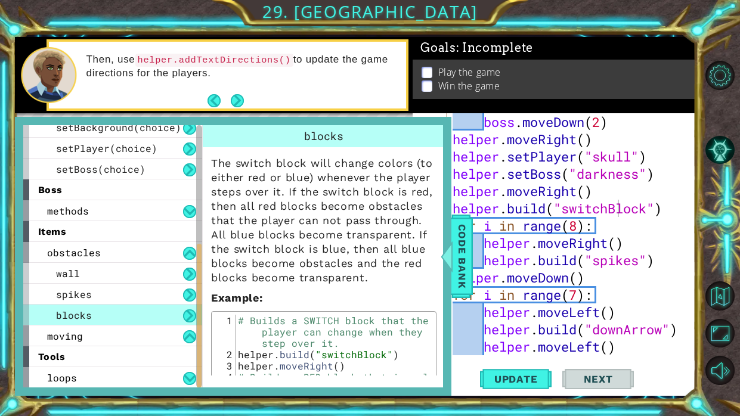
click at [384, 295] on p "Example :" at bounding box center [323, 298] width 225 height 14
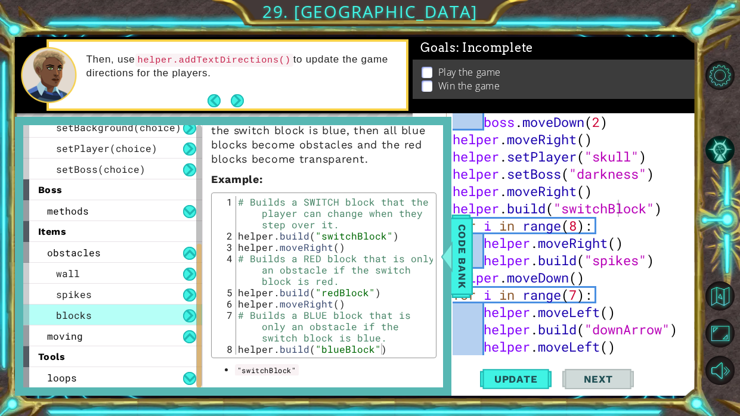
scroll to position [142, 0]
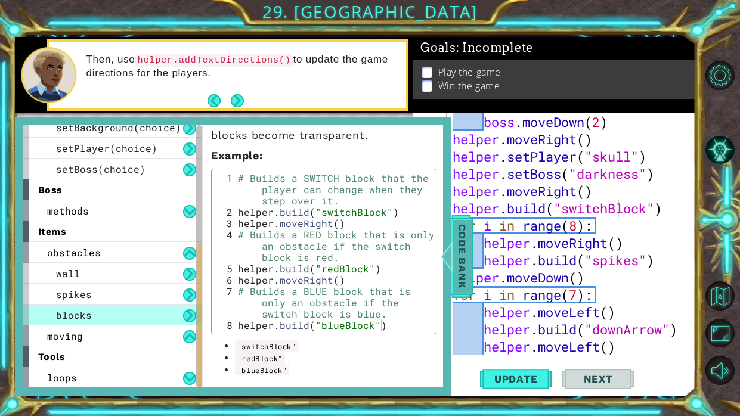
click at [468, 274] on span "Code Bank" at bounding box center [461, 256] width 19 height 73
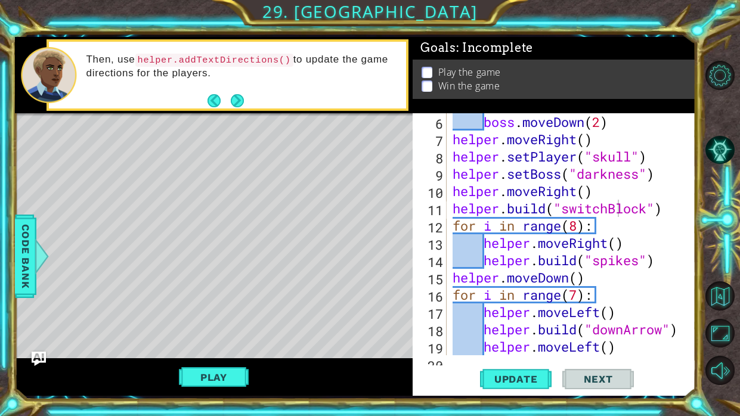
click at [642, 343] on div "boss . moveDown ( 2 ) helper . moveRight ( ) helper . setPlayer ( "skull" ) hel…" at bounding box center [574, 251] width 249 height 277
type textarea "helper.moveLeft()"
click at [693, 224] on div "6 7 8 9 10 11 12 13 14 15 16 17 18 19 20 boss . moveDown ( 2 ) helper . moveRig…" at bounding box center [553, 254] width 283 height 283
click at [690, 222] on div at bounding box center [687, 295] width 12 height 536
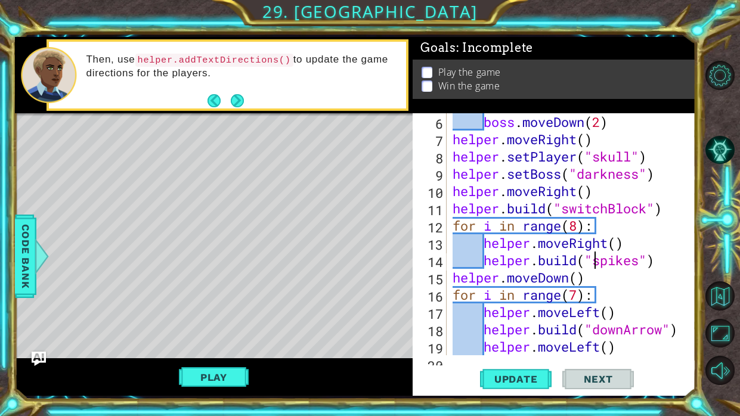
type textarea "helper.moveLeft()"
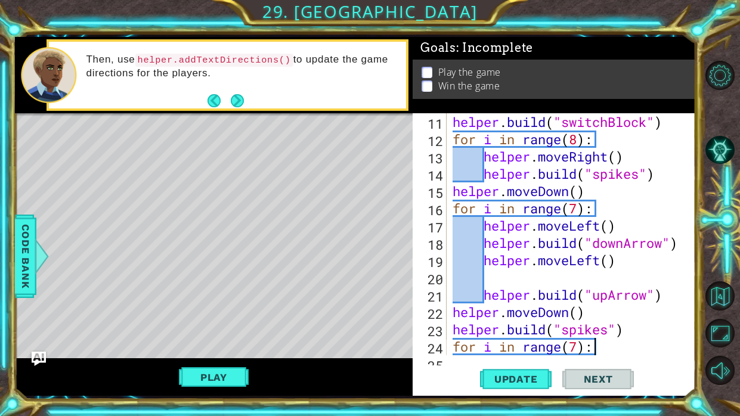
type textarea "[DOMAIN_NAME]("spikes")"
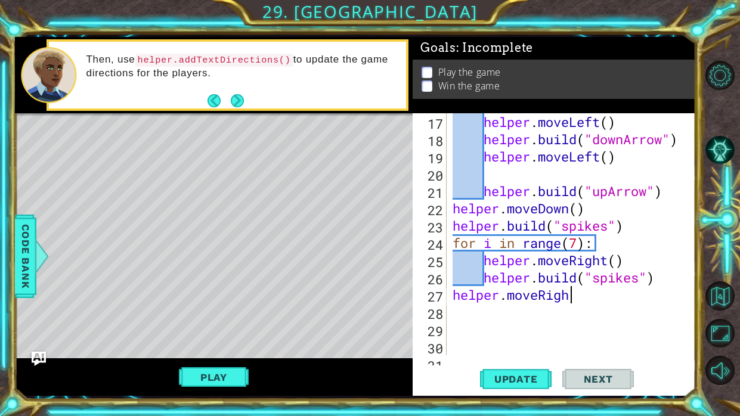
scroll to position [0, 5]
type textarea "helper.moveRight()"
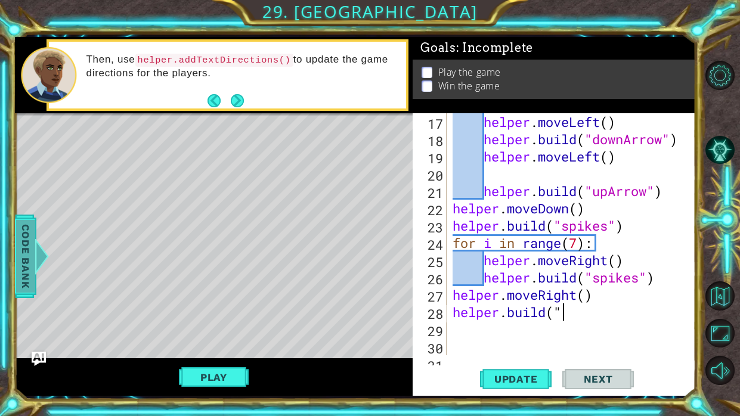
click at [23, 236] on span "Code Bank" at bounding box center [25, 256] width 19 height 73
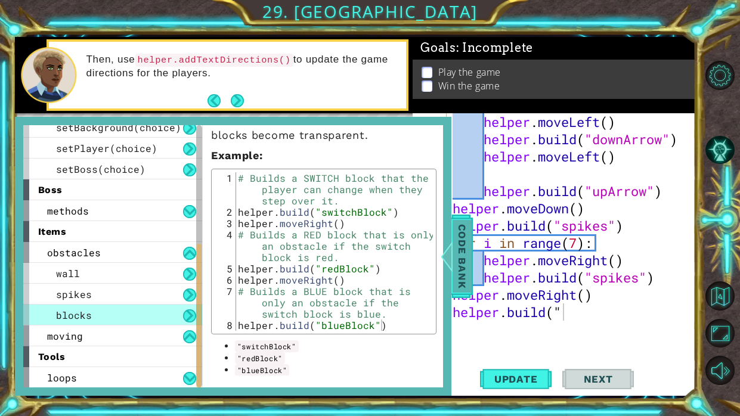
click at [470, 266] on span "Code Bank" at bounding box center [461, 256] width 19 height 73
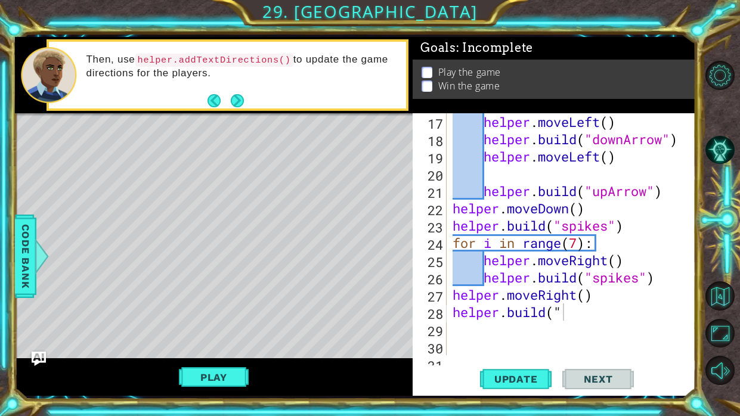
click at [581, 303] on div "helper . moveLeft ( ) helper . build ( "downArrow" ) helper . moveLeft ( ) help…" at bounding box center [574, 251] width 249 height 277
type textarea "[DOMAIN_NAME]("redBlock")"
click at [514, 373] on span "Update" at bounding box center [515, 379] width 67 height 12
click at [197, 379] on button "Play" at bounding box center [214, 377] width 70 height 23
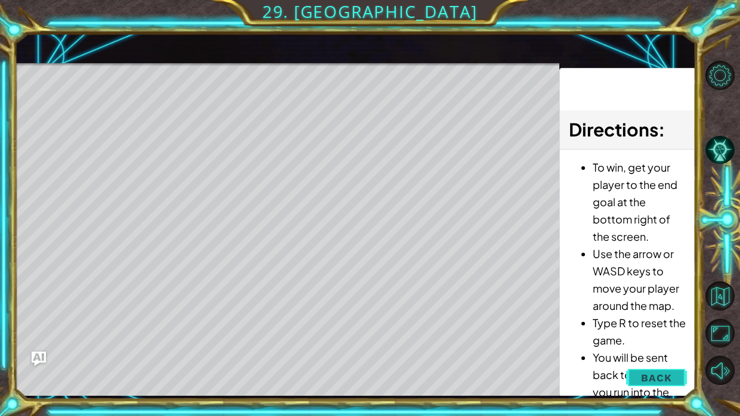
click at [659, 376] on span "Back" at bounding box center [656, 378] width 30 height 12
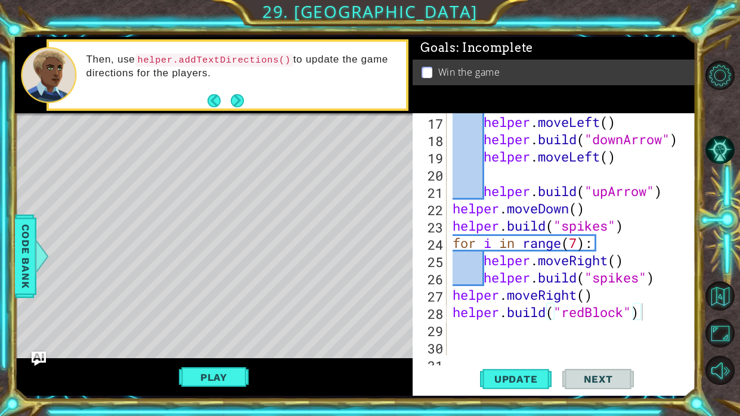
click at [475, 338] on div "helper . moveLeft ( ) helper . build ( "downArrow" ) helper . moveLeft ( ) help…" at bounding box center [574, 251] width 249 height 277
click at [472, 330] on div "helper . moveLeft ( ) helper . build ( "downArrow" ) helper . moveLeft ( ) help…" at bounding box center [574, 251] width 249 height 277
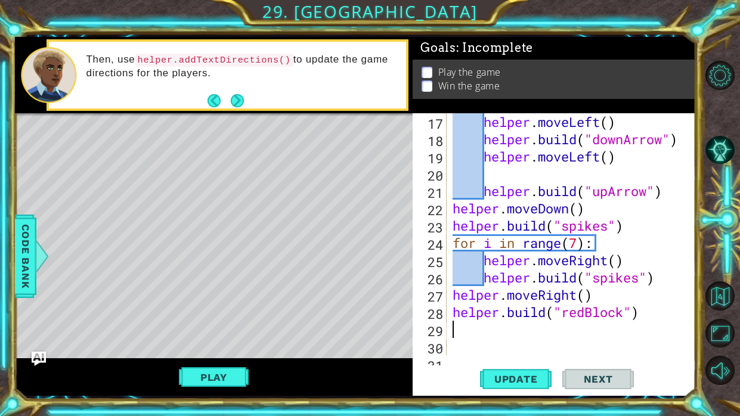
type textarea "[DOMAIN_NAME]("redBlock")"
click at [514, 365] on button "Update" at bounding box center [516, 379] width 72 height 28
click at [513, 371] on button "Update" at bounding box center [516, 379] width 72 height 28
